Goal: Task Accomplishment & Management: Manage account settings

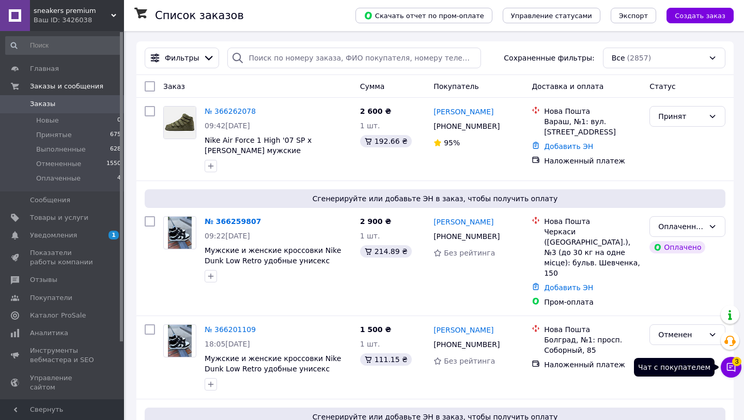
click at [738, 367] on button "Чат с покупателем 3" at bounding box center [731, 366] width 21 height 21
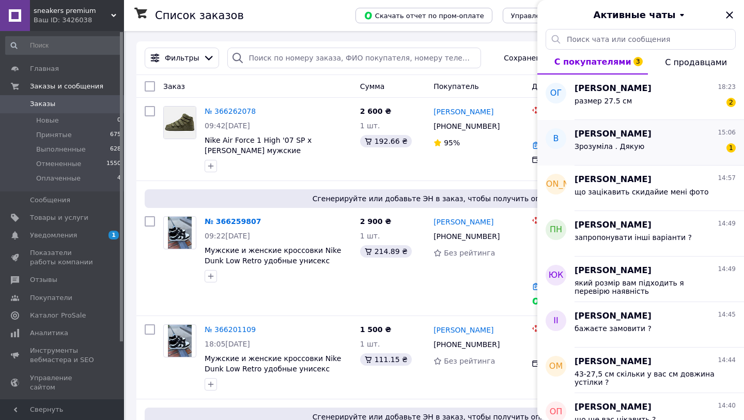
click at [583, 144] on span "Зрозуміла . Дякую" at bounding box center [610, 146] width 70 height 8
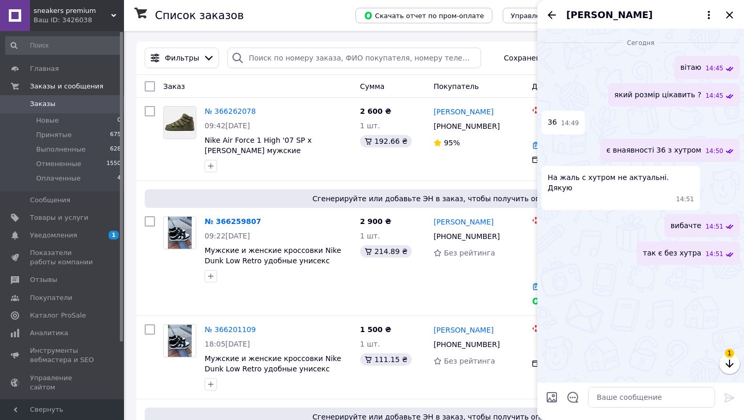
scroll to position [2631, 0]
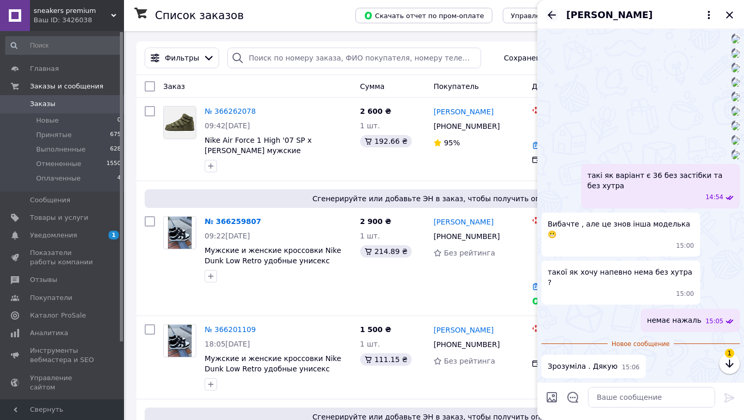
click at [552, 17] on icon "Назад" at bounding box center [552, 15] width 12 height 12
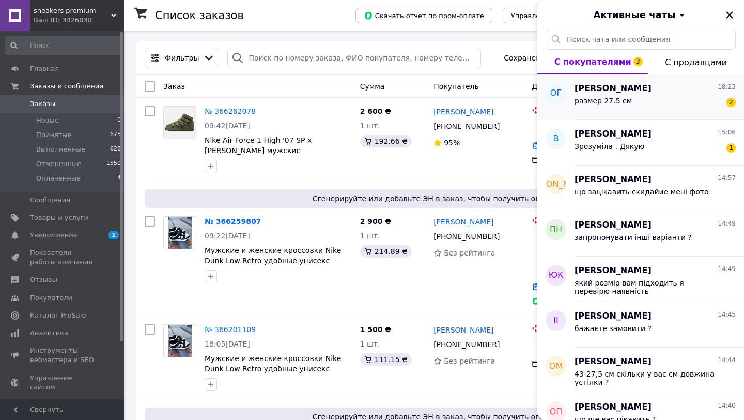
click at [668, 99] on div "размер 27.5 см 2" at bounding box center [655, 103] width 161 height 17
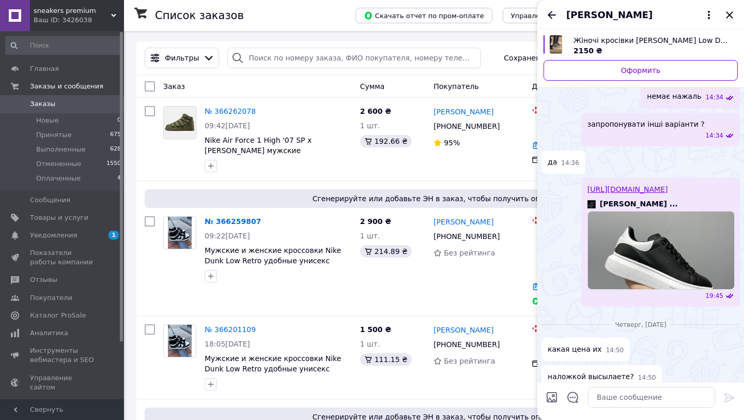
scroll to position [261, 0]
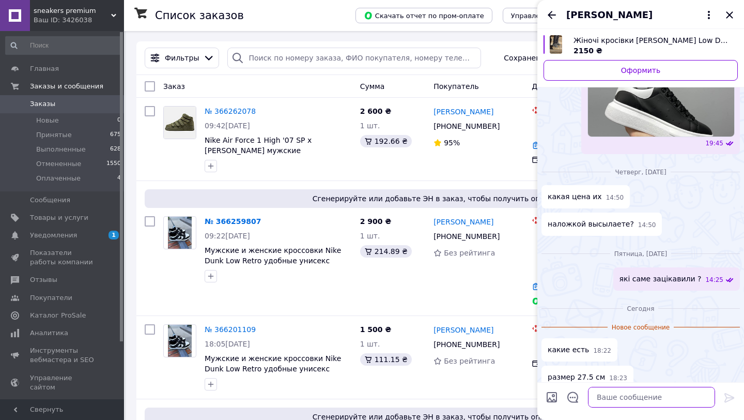
click at [621, 399] on textarea at bounding box center [651, 396] width 127 height 21
type textarea "я вам скинула сайт"
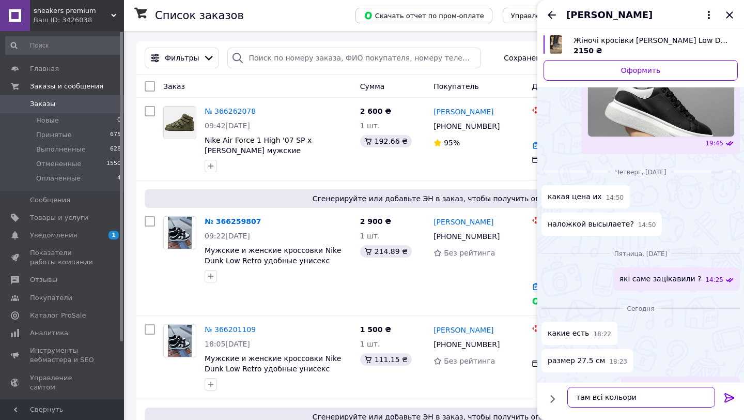
type textarea "там всі кольори"
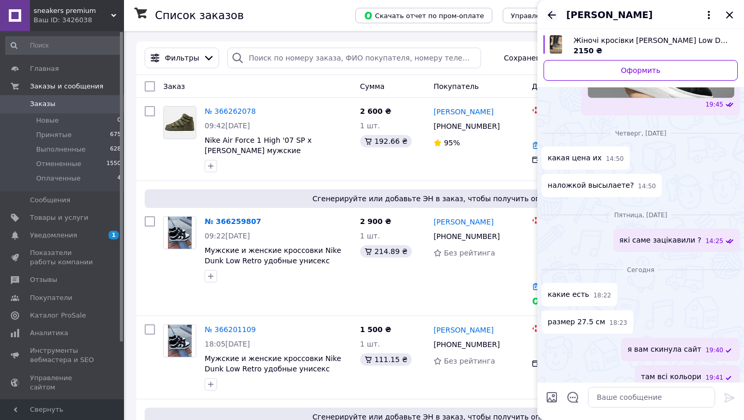
click at [553, 10] on icon "Назад" at bounding box center [552, 15] width 12 height 12
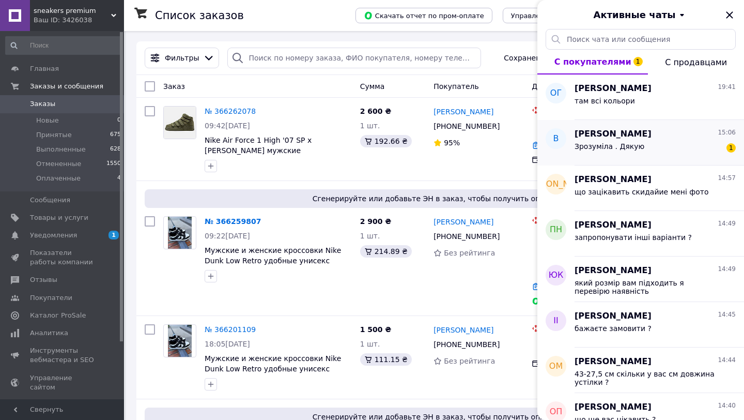
click at [601, 148] on span "Зрозуміла . Дякую" at bounding box center [610, 146] width 70 height 8
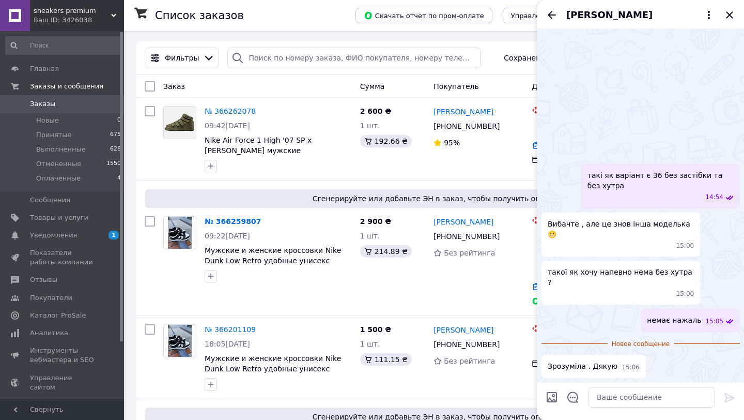
scroll to position [2677, 0]
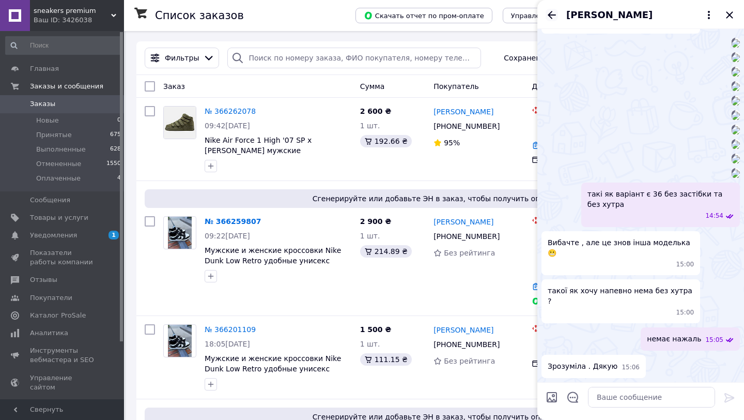
click at [549, 19] on icon "Назад" at bounding box center [552, 15] width 12 height 12
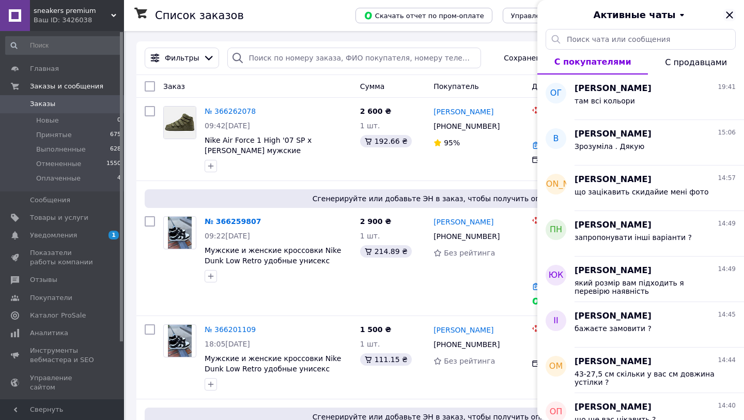
click at [730, 17] on icon "Закрыть" at bounding box center [729, 15] width 12 height 12
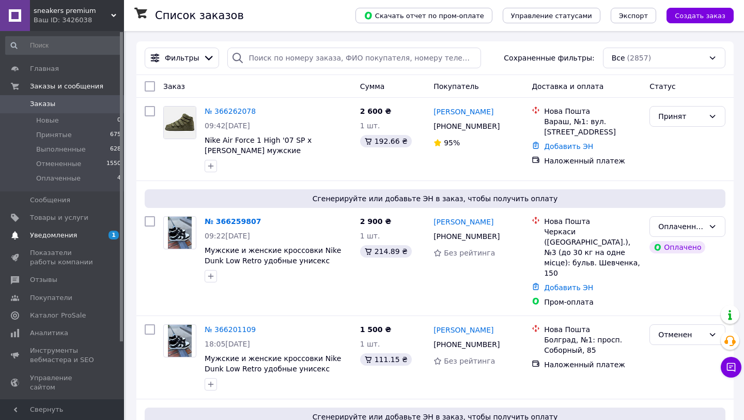
click at [42, 235] on span "Уведомления" at bounding box center [53, 234] width 47 height 9
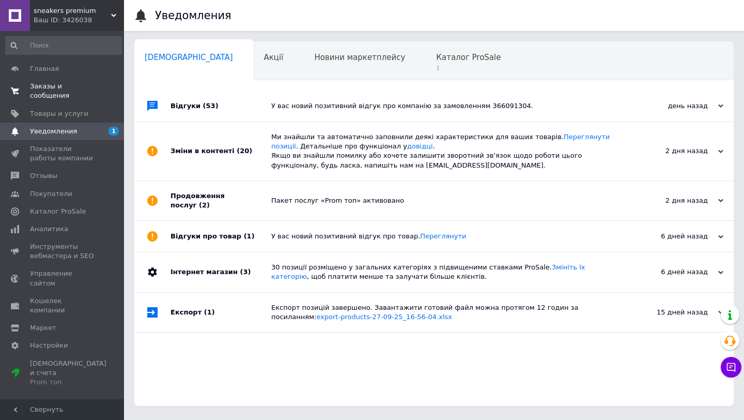
click at [44, 94] on span "Заказы и сообщения" at bounding box center [63, 91] width 66 height 19
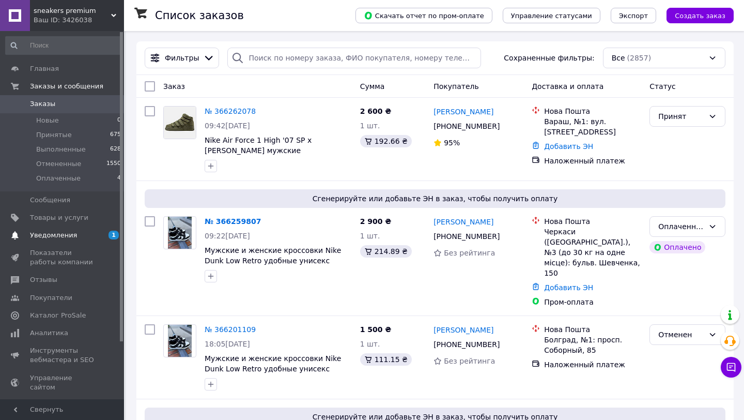
click at [85, 232] on span "Уведомления" at bounding box center [63, 234] width 66 height 9
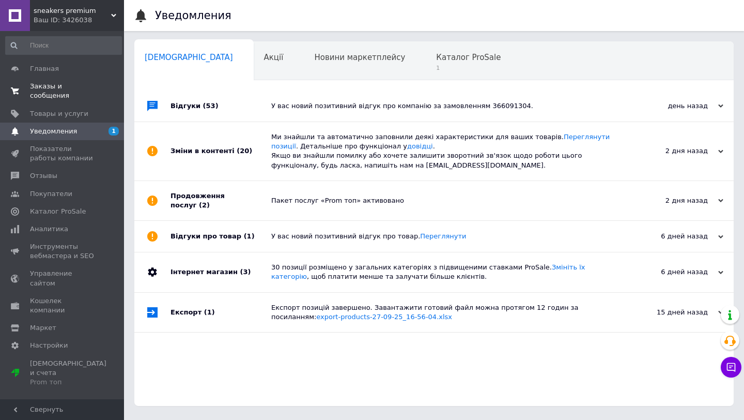
click at [69, 97] on span "Заказы и сообщения" at bounding box center [63, 91] width 66 height 19
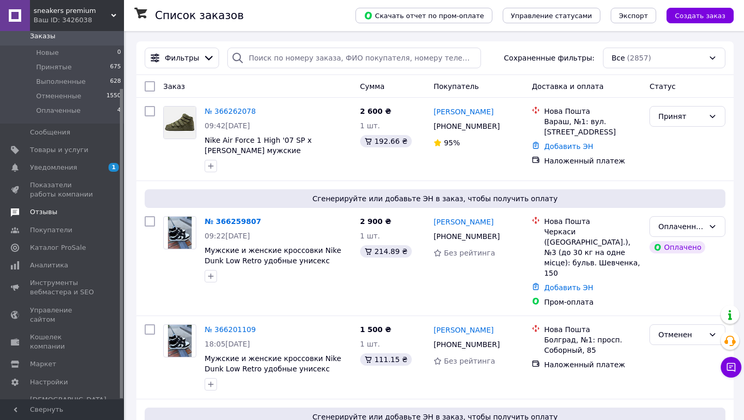
click at [58, 212] on span "Отзывы" at bounding box center [63, 211] width 66 height 9
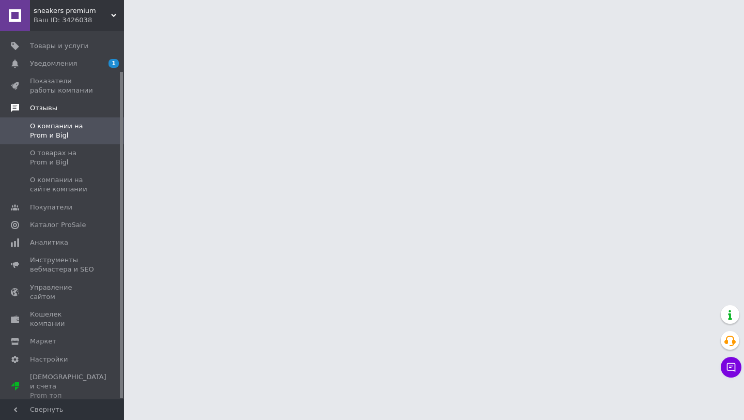
scroll to position [45, 0]
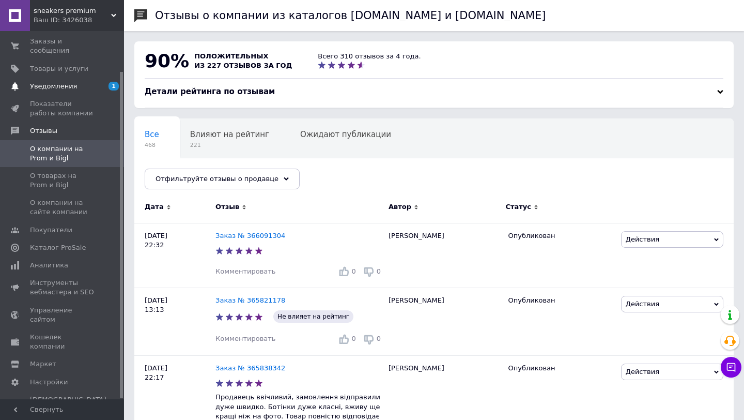
click at [61, 90] on span "Уведомления" at bounding box center [53, 86] width 47 height 9
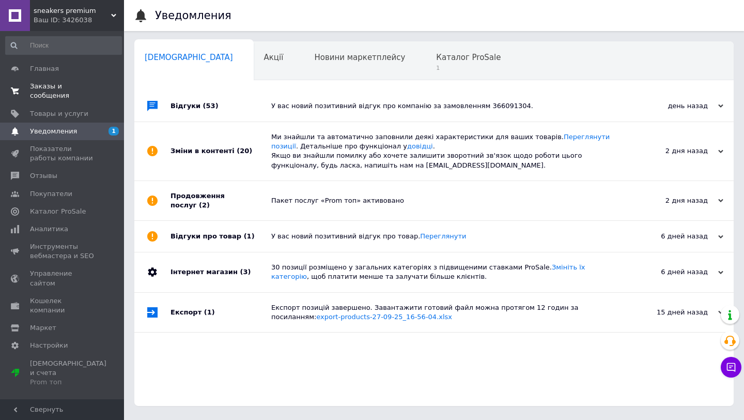
click at [61, 91] on span "Заказы и сообщения" at bounding box center [63, 91] width 66 height 19
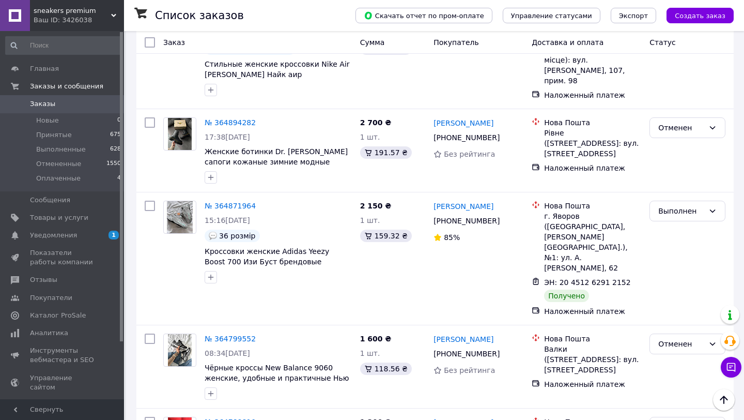
scroll to position [3741, 0]
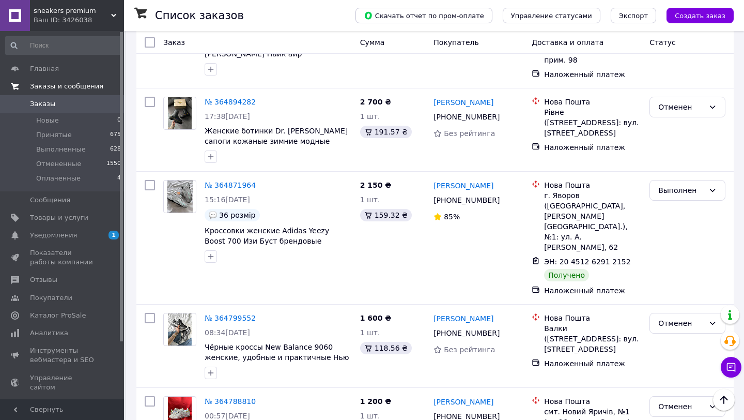
click at [76, 92] on link "Заказы и сообщения" at bounding box center [63, 86] width 127 height 18
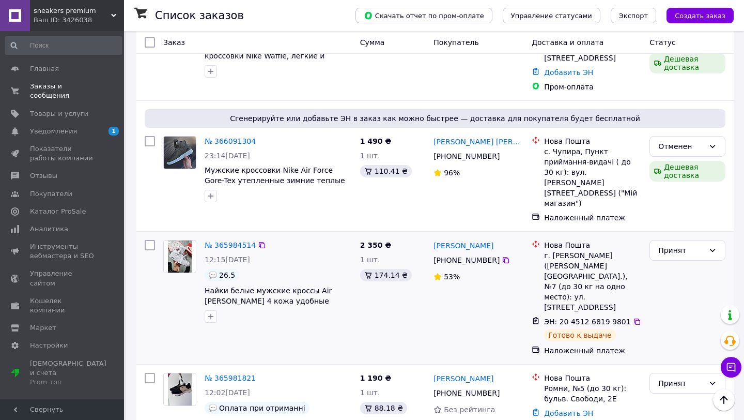
scroll to position [0, 0]
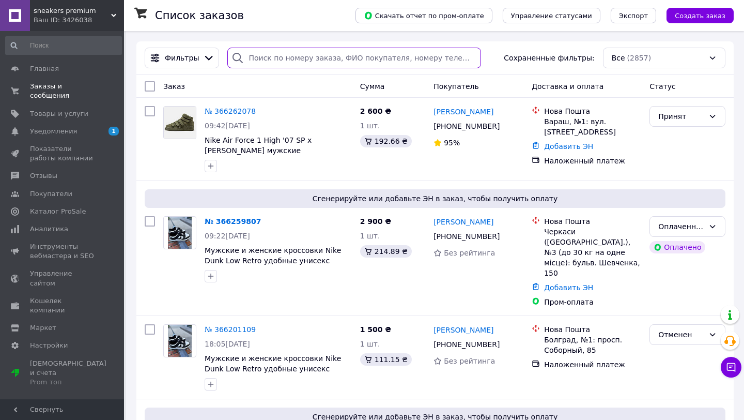
click at [311, 65] on input "search" at bounding box center [354, 58] width 254 height 21
paste input "[PERSON_NAME] [PERSON_NAME]"
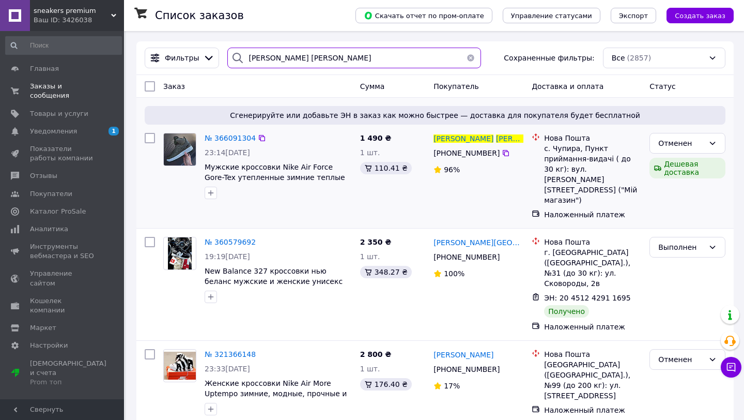
type input "[PERSON_NAME] [PERSON_NAME]"
